Goal: Task Accomplishment & Management: Manage account settings

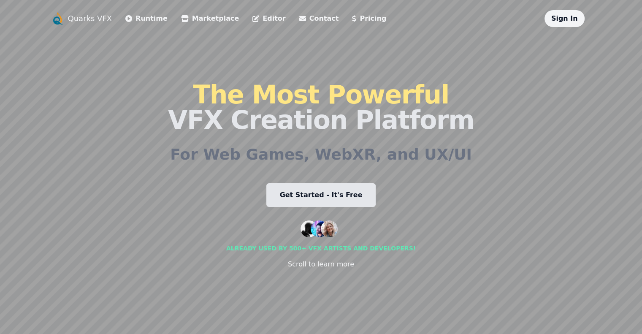
click at [578, 17] on link "Sign In" at bounding box center [564, 18] width 27 height 8
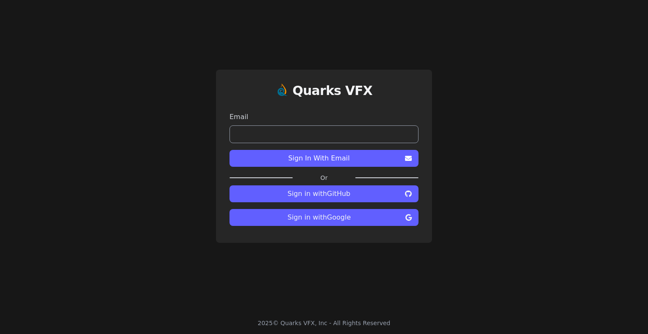
click at [347, 219] on span "Sign in with Google" at bounding box center [319, 217] width 166 height 10
click at [338, 217] on span "Sign in with Google" at bounding box center [319, 217] width 166 height 10
drag, startPoint x: 0, startPoint y: 0, endPoint x: 338, endPoint y: 217, distance: 401.4
click at [338, 217] on span "Sign in with Google" at bounding box center [319, 217] width 166 height 10
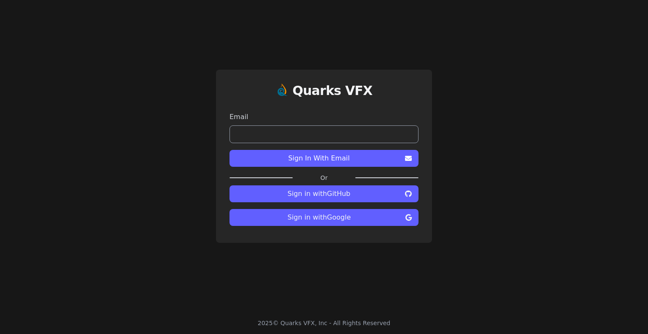
click at [328, 217] on span "Sign in with Google" at bounding box center [319, 217] width 166 height 10
click at [277, 131] on input "email" at bounding box center [324, 134] width 189 height 18
type input "**********"
click at [329, 154] on span "Sign In With Email" at bounding box center [318, 158] width 165 height 10
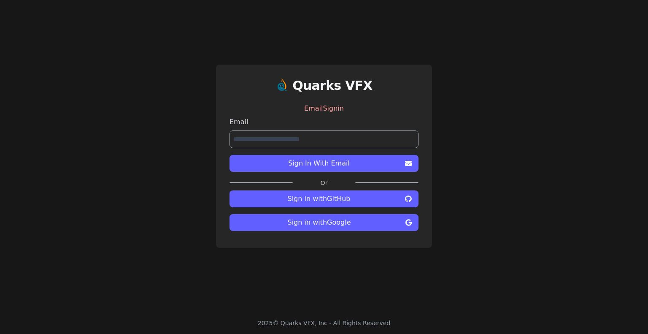
click at [327, 221] on span "Sign in with Google" at bounding box center [319, 222] width 166 height 10
click at [328, 221] on span "Sign in with Google" at bounding box center [319, 222] width 166 height 10
click at [327, 219] on span "Sign in with Google" at bounding box center [319, 222] width 166 height 10
click at [323, 220] on span "Sign in with Google" at bounding box center [319, 222] width 166 height 10
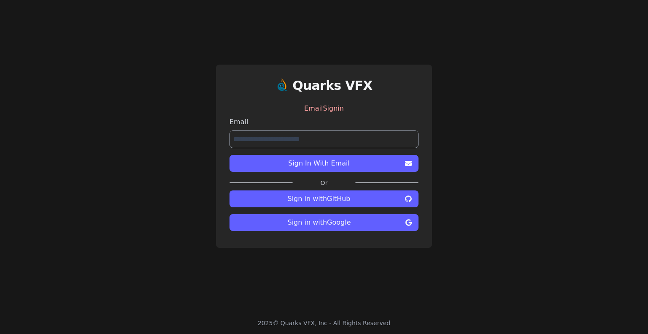
click at [323, 221] on span "Sign in with Google" at bounding box center [319, 222] width 166 height 10
click at [324, 221] on span "Sign in with Google" at bounding box center [319, 222] width 166 height 10
click at [325, 221] on span "Sign in with Google" at bounding box center [319, 222] width 166 height 10
